Goal: Submit feedback/report problem

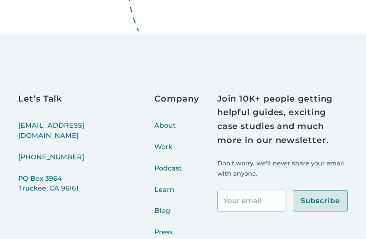
scroll to position [3622, 0]
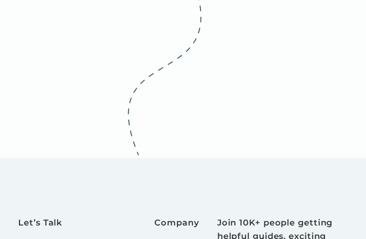
scroll to position [4020, 0]
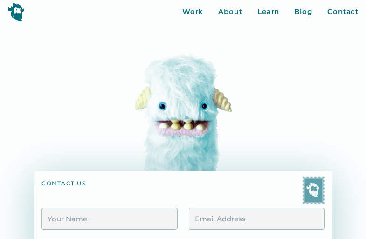
scroll to position [414, 0]
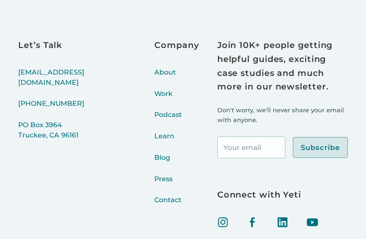
type textarea "Lo, Ip dolo si Amet, C’a eli SED do Eiusmod Tempor. I utlab Etdo MAG al eni adm…"
